Goal: Information Seeking & Learning: Learn about a topic

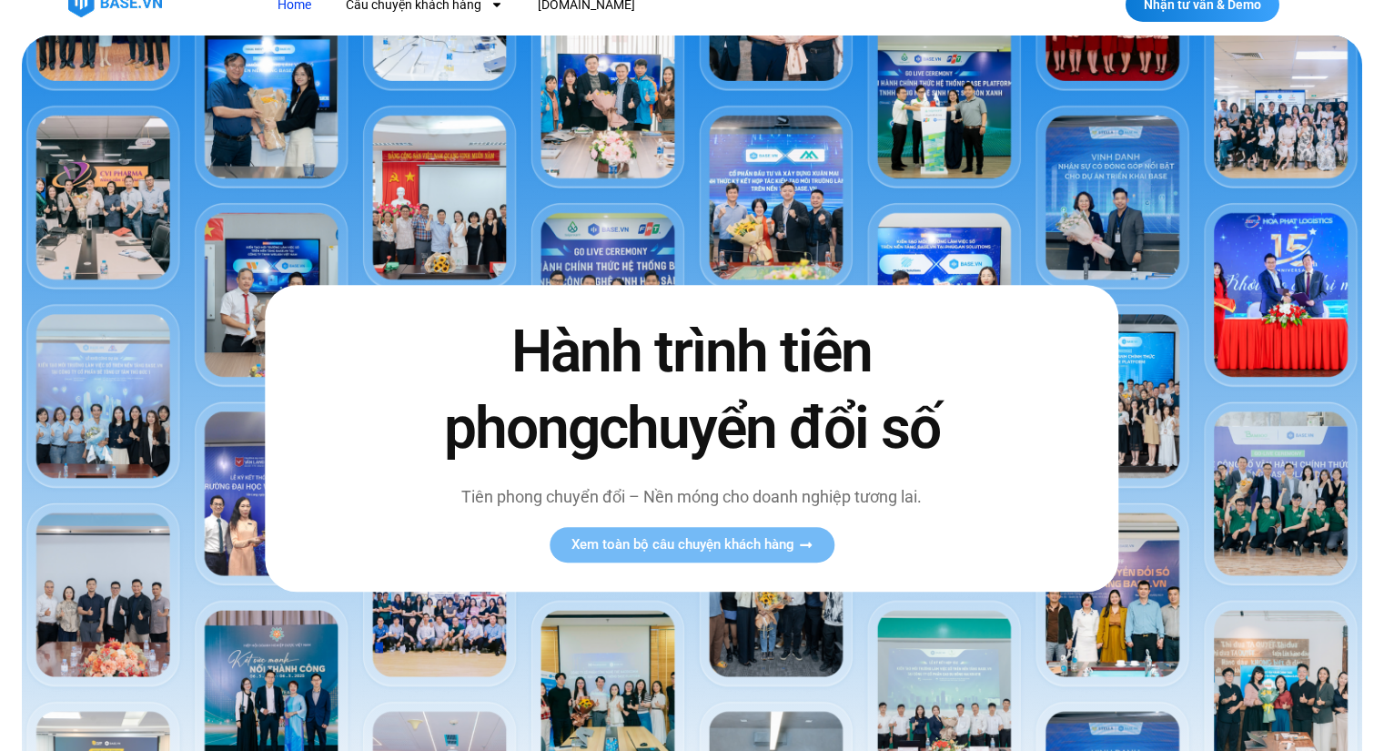
scroll to position [182, 0]
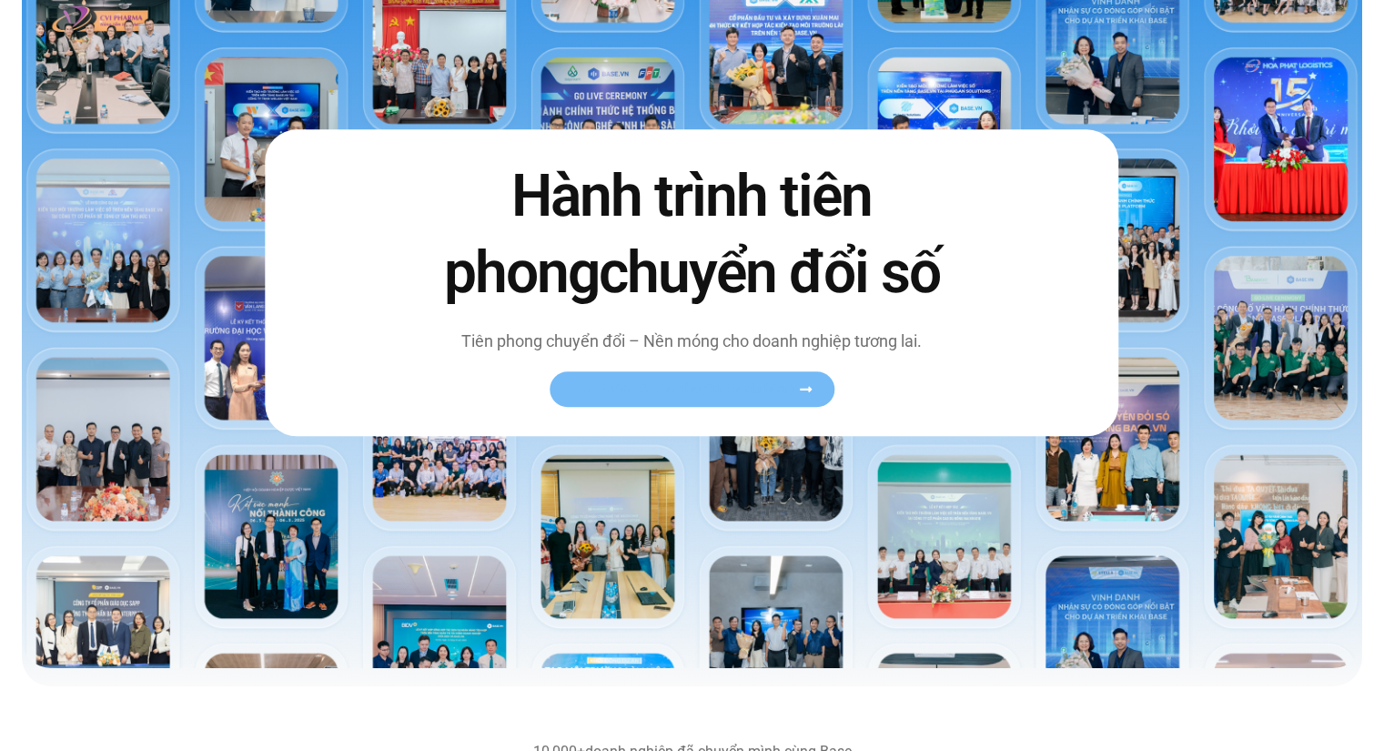
click at [688, 390] on span "Xem toàn bộ câu chuyện khách hàng" at bounding box center [683, 389] width 223 height 14
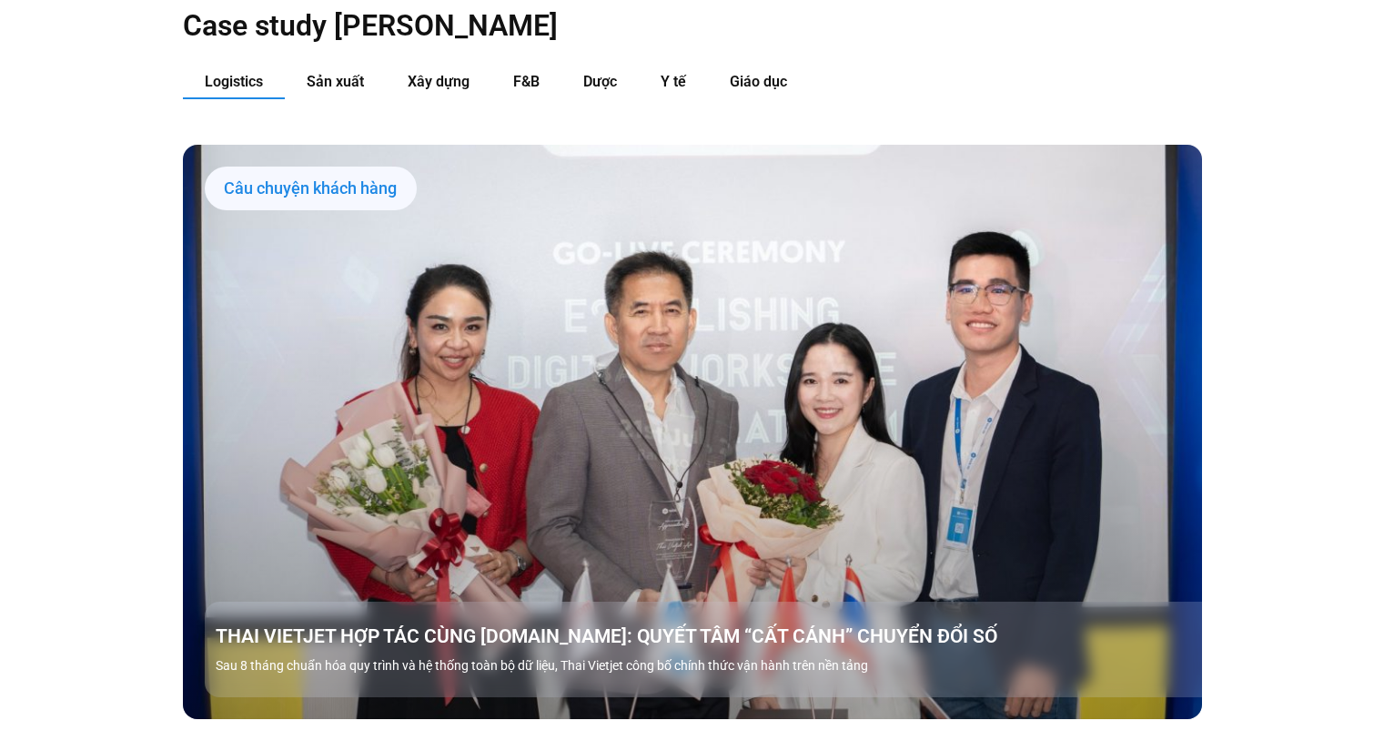
scroll to position [1911, 0]
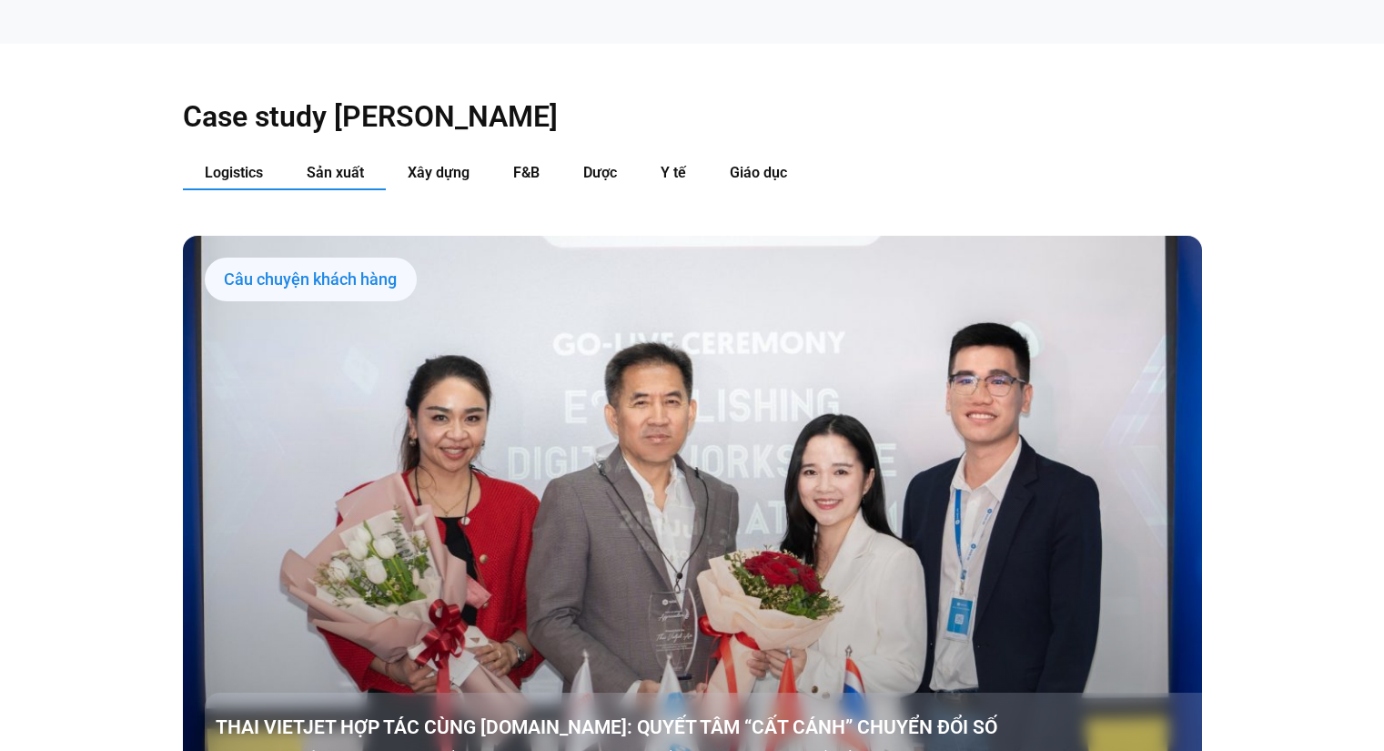
click at [349, 157] on button "Sản xuất" at bounding box center [335, 174] width 101 height 34
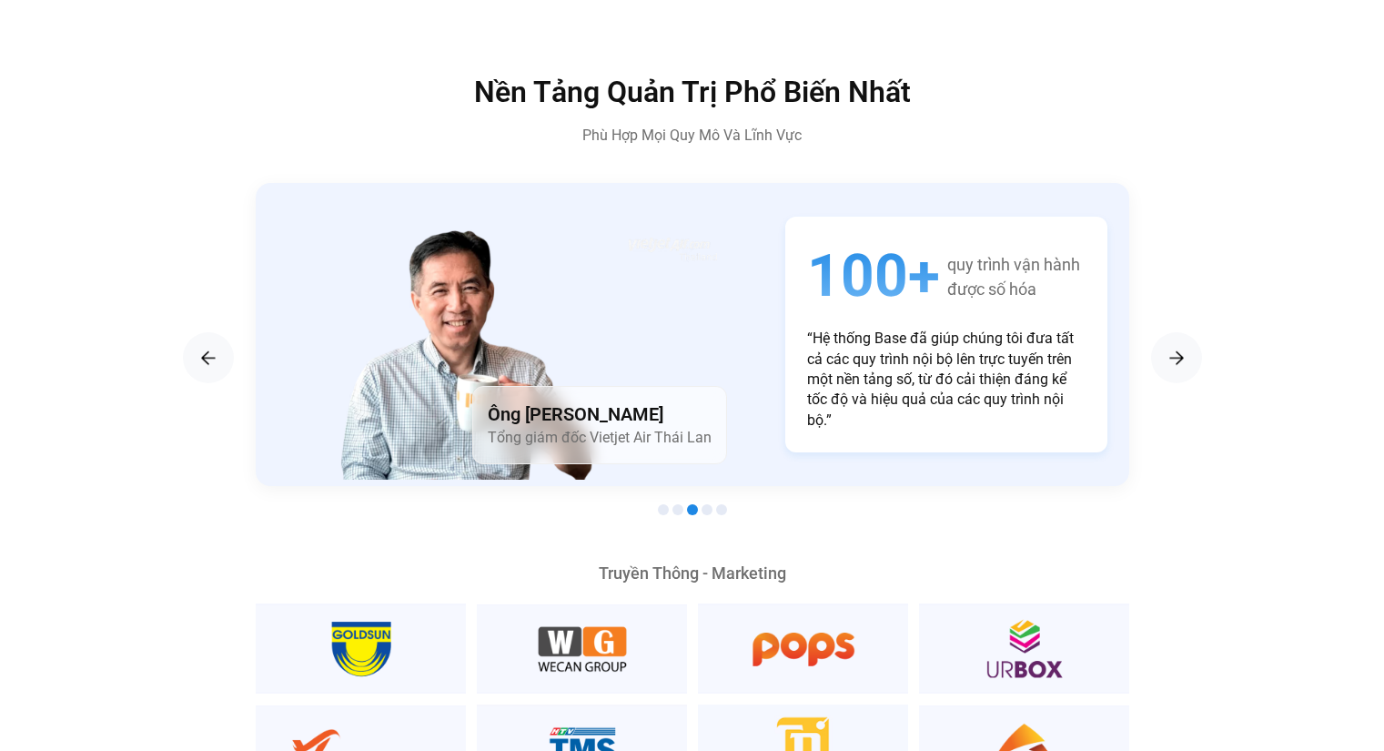
scroll to position [3095, 0]
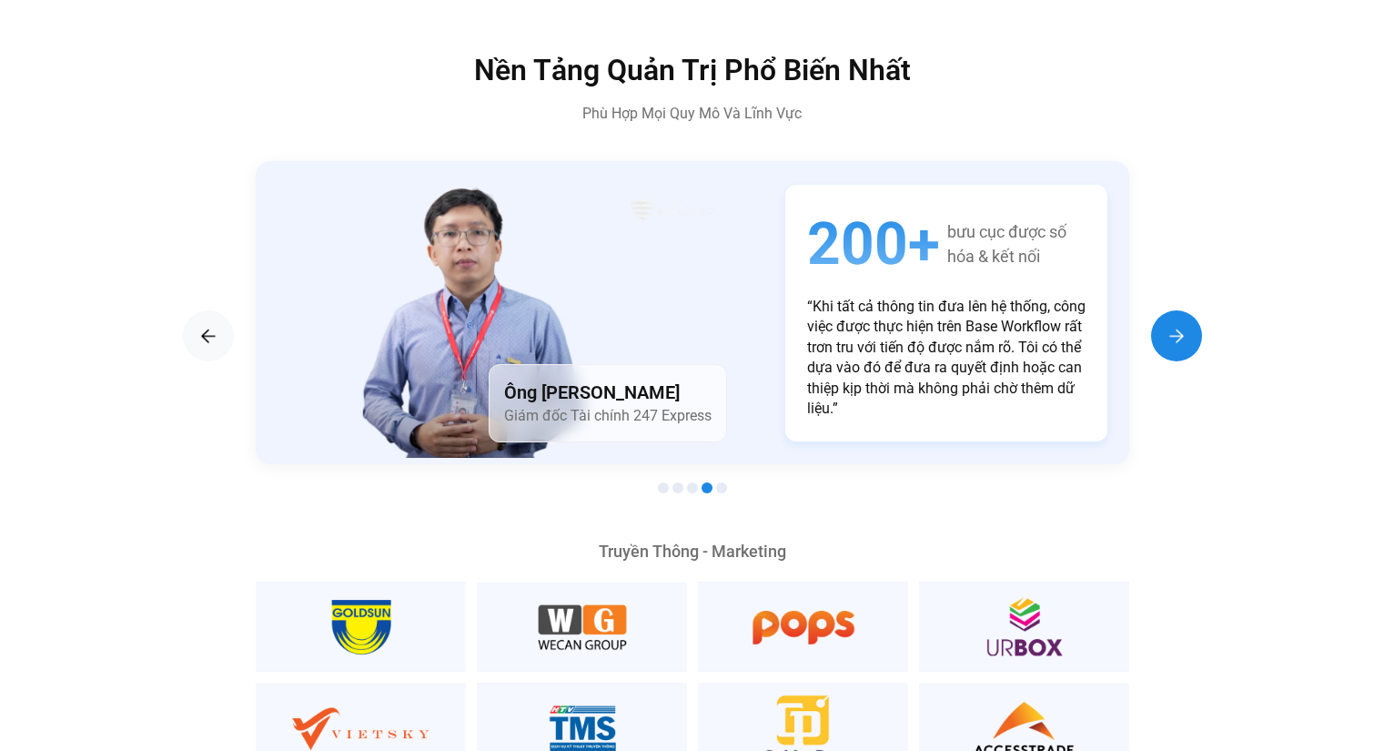
click at [1179, 325] on img "Next slide" at bounding box center [1177, 336] width 22 height 22
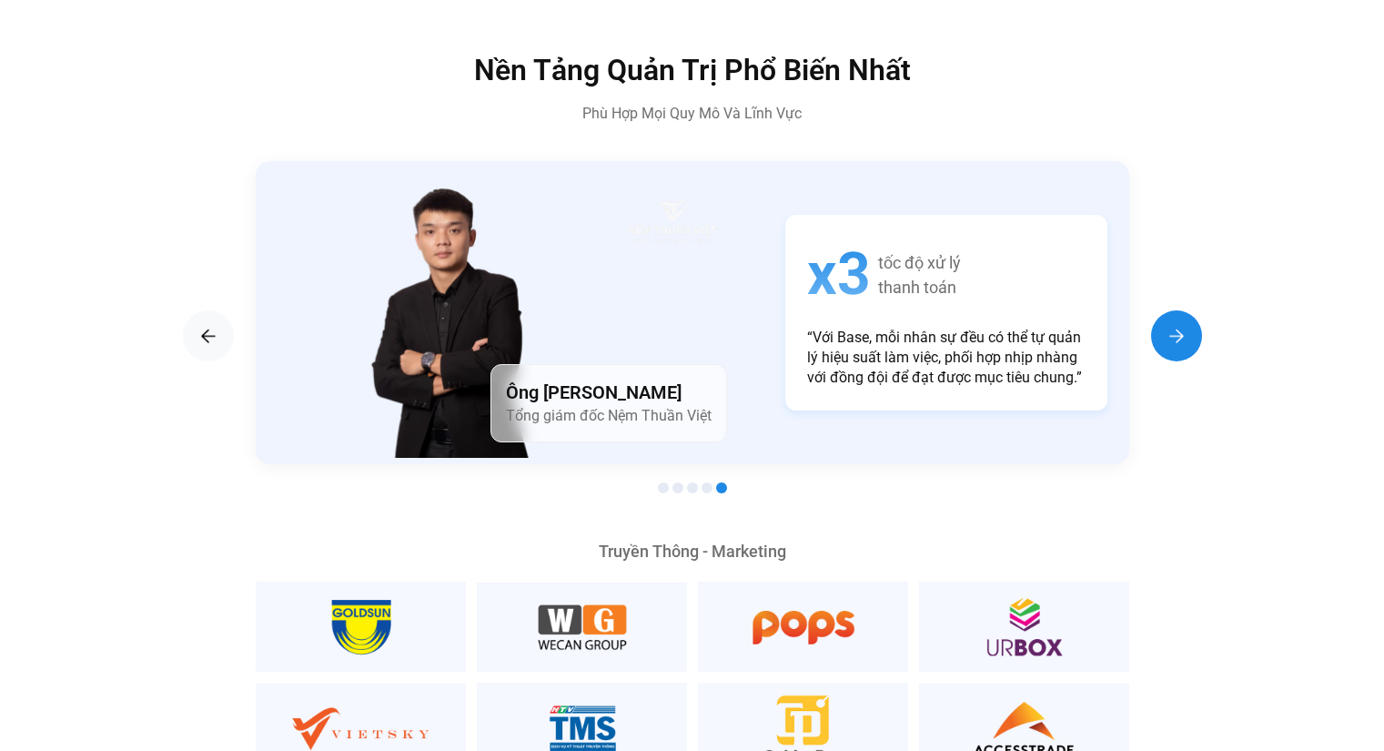
click at [1179, 325] on img "Next slide" at bounding box center [1177, 336] width 22 height 22
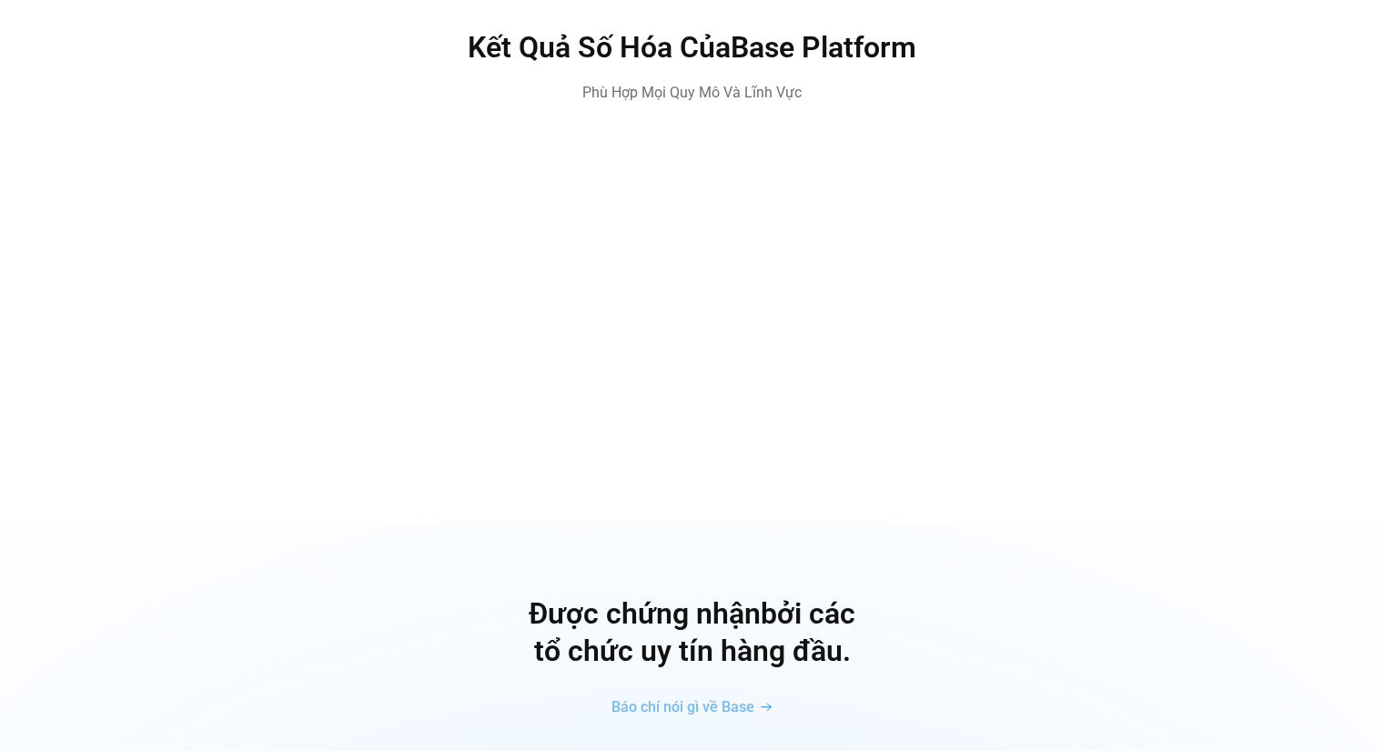
scroll to position [5279, 0]
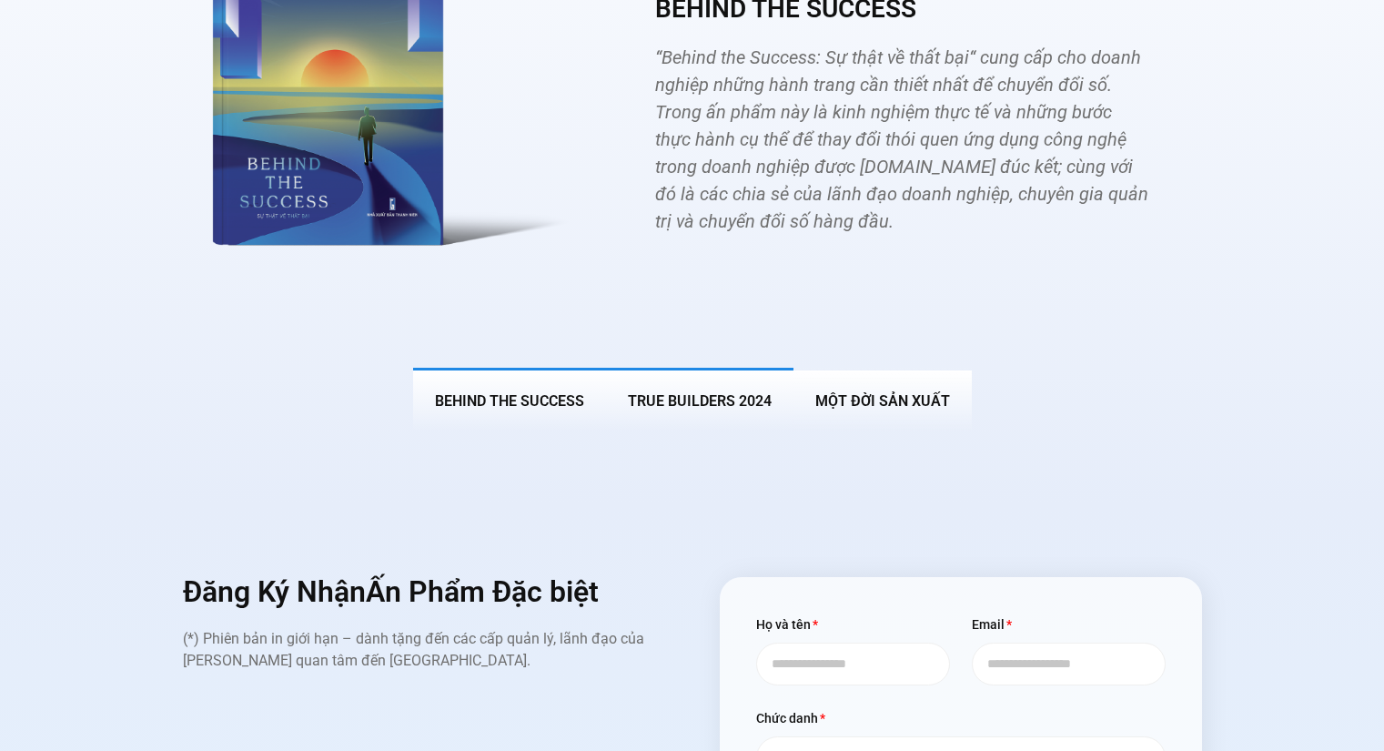
click at [750, 392] on span "True Builders 2024" at bounding box center [700, 400] width 144 height 17
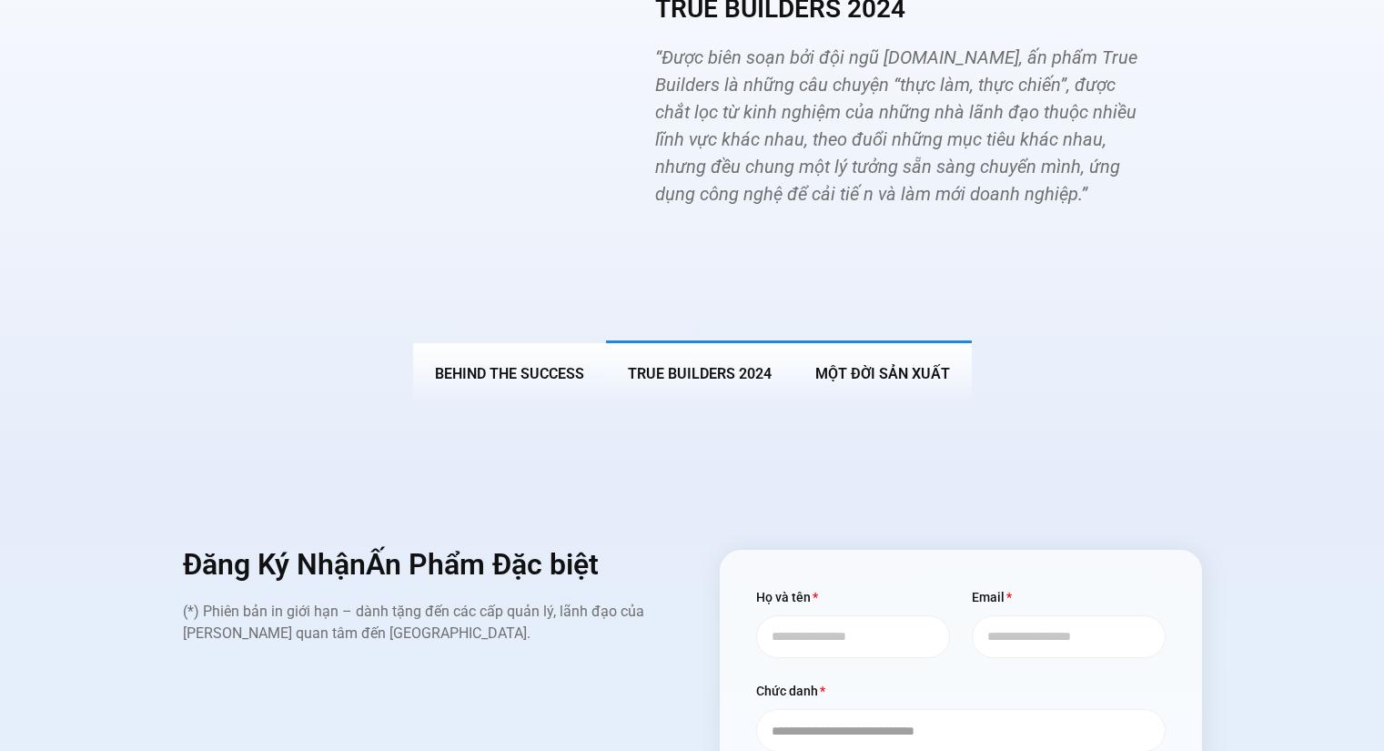
scroll to position [6799, 0]
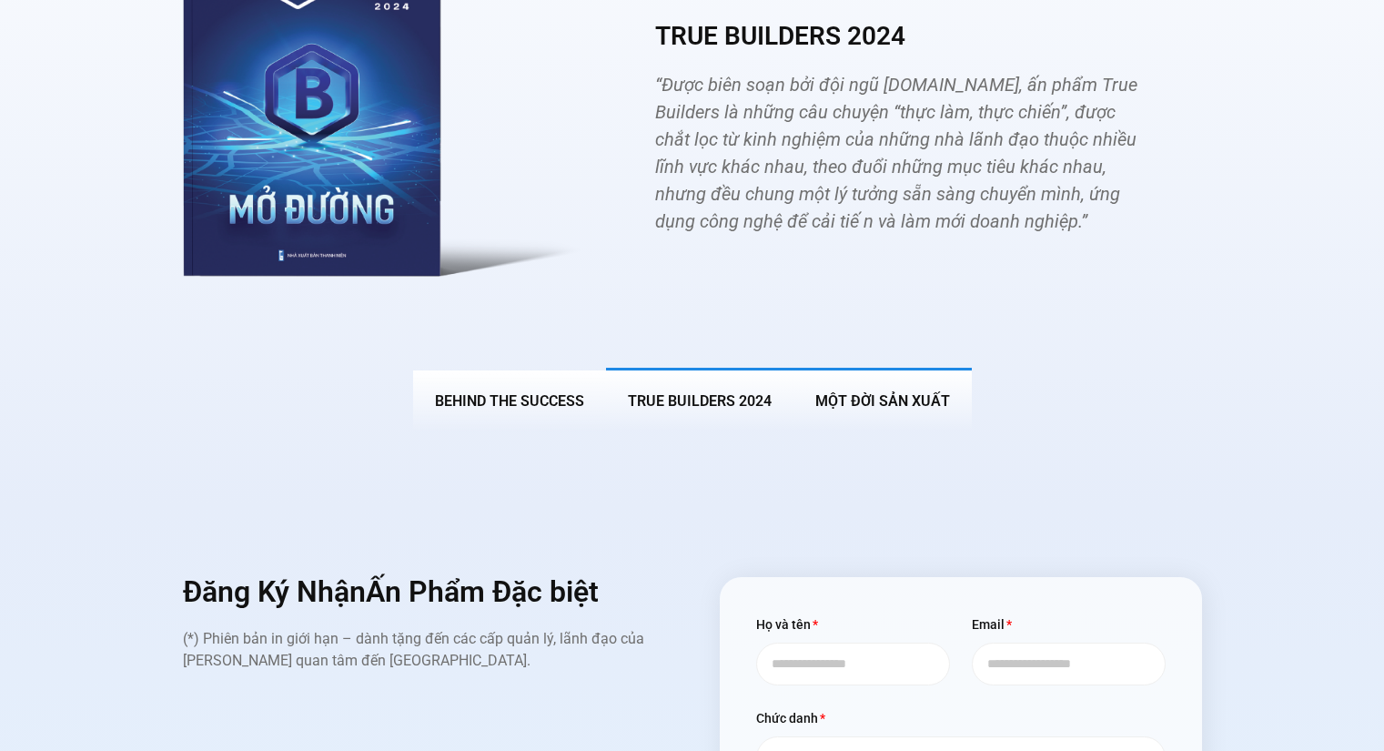
click at [894, 378] on button "MỘT ĐỜI SẢN XUẤT" at bounding box center [883, 400] width 178 height 64
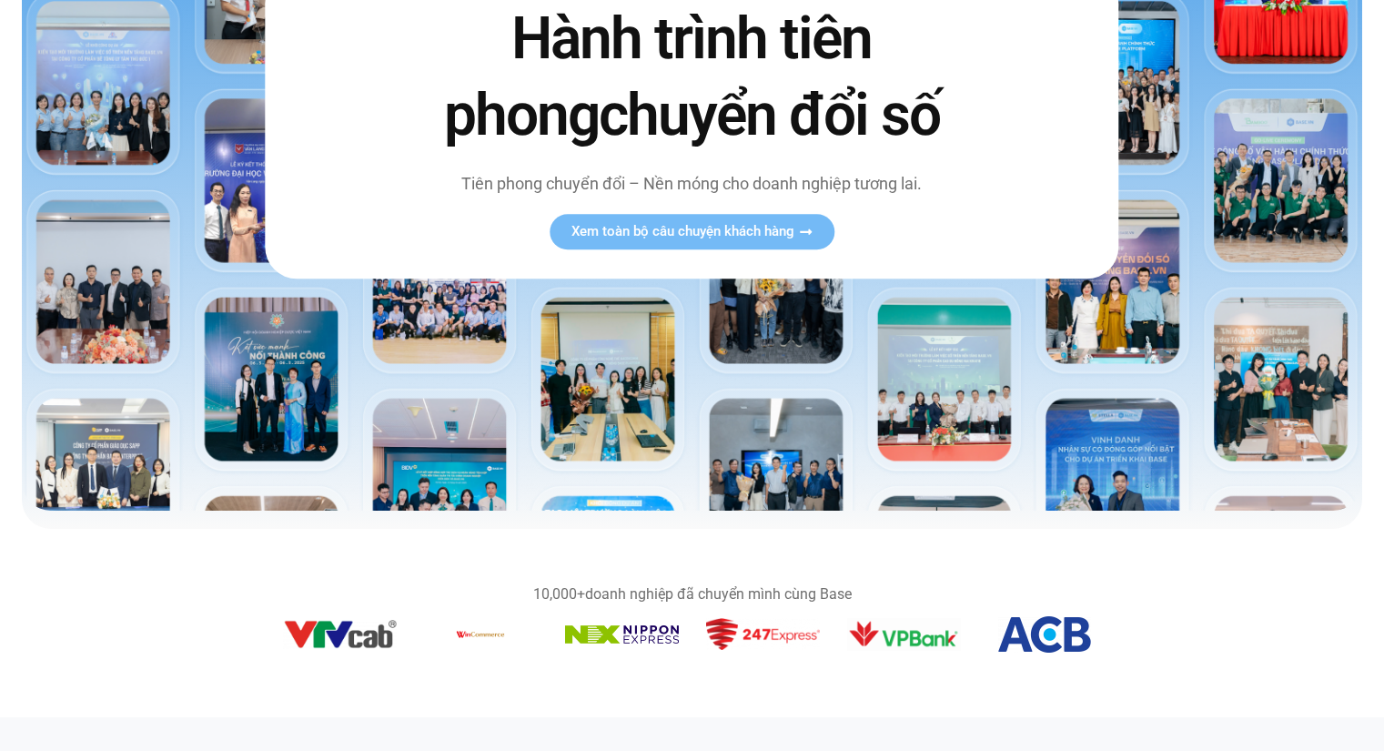
scroll to position [0, 0]
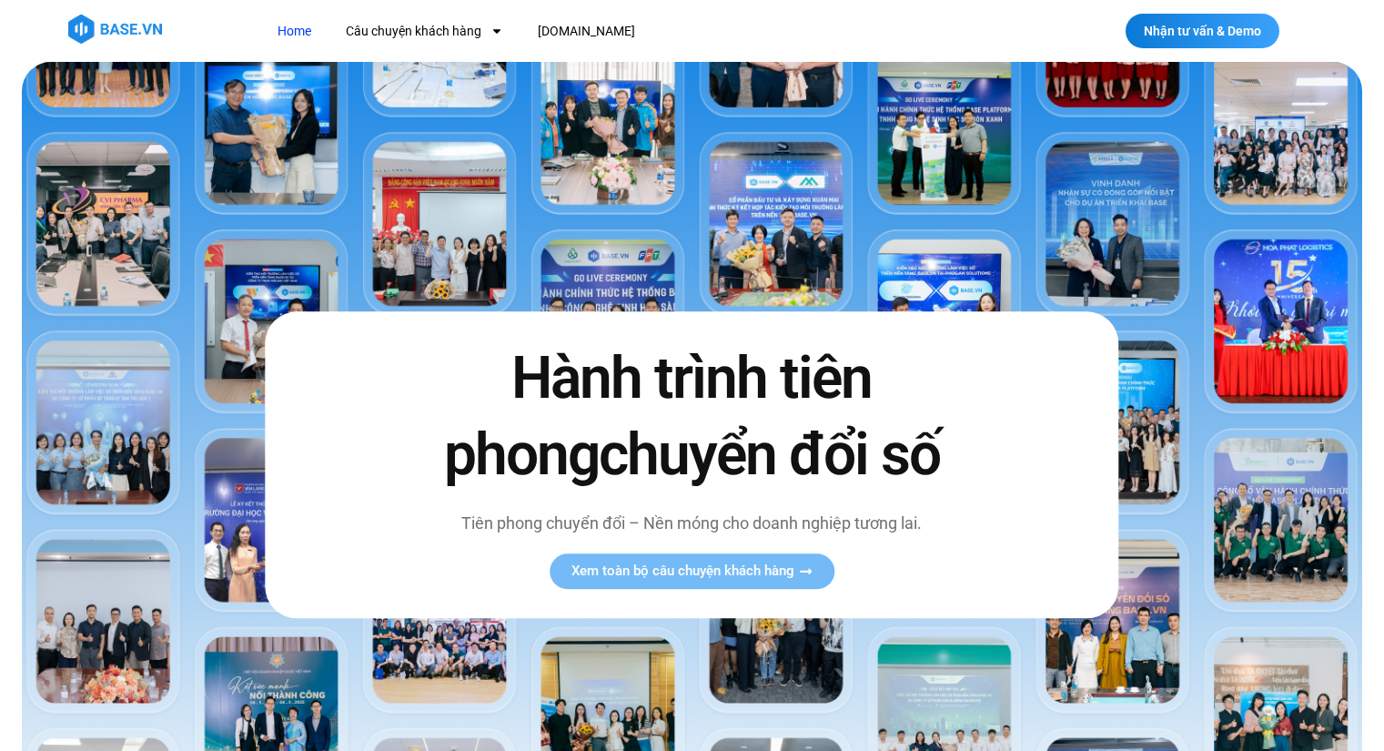
drag, startPoint x: 138, startPoint y: 452, endPoint x: 160, endPoint y: 125, distance: 328.4
click at [612, 24] on nav "Home Câu chuyện khách hàng Logistics Sản xuất Xây dựng F&B Dược Y tế Giáo dục […" at bounding box center [616, 32] width 705 height 34
click at [558, 36] on link "[DOMAIN_NAME]" at bounding box center [586, 32] width 125 height 34
